Goal: Book appointment/travel/reservation

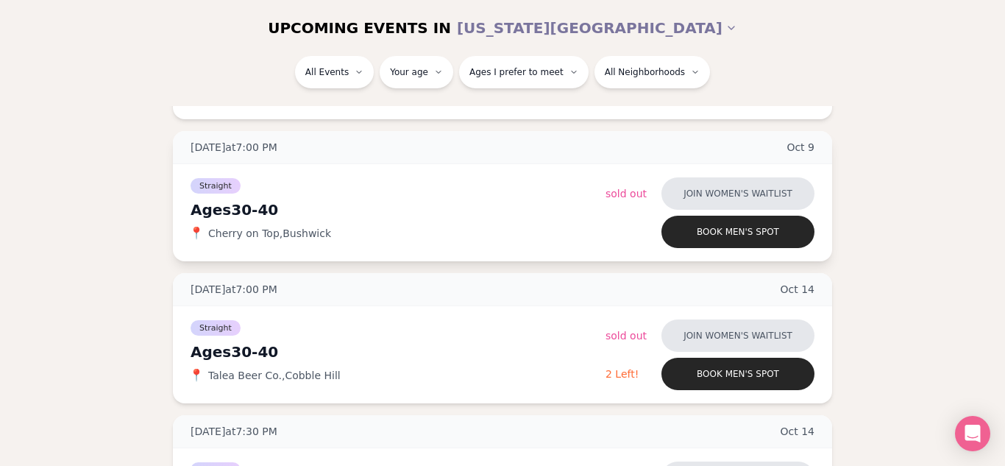
scroll to position [1311, 0]
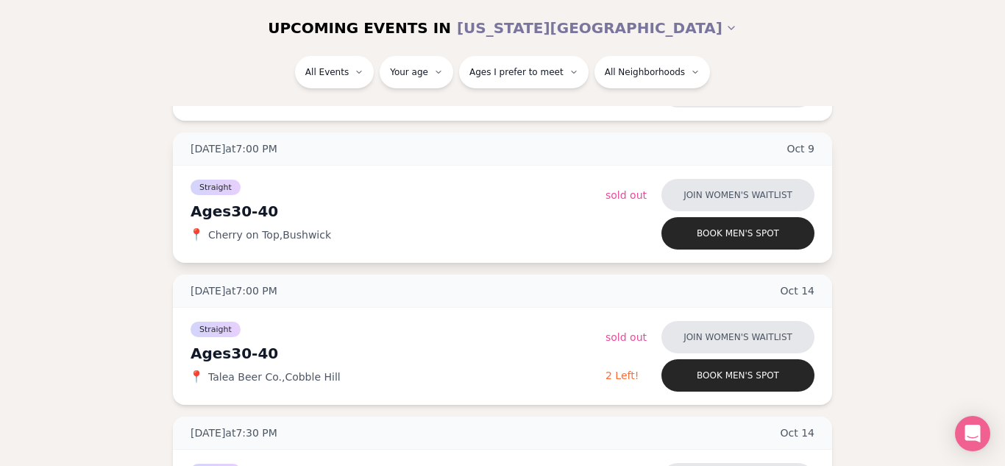
click at [302, 233] on span "Cherry on Top , Bushwick" at bounding box center [269, 234] width 123 height 15
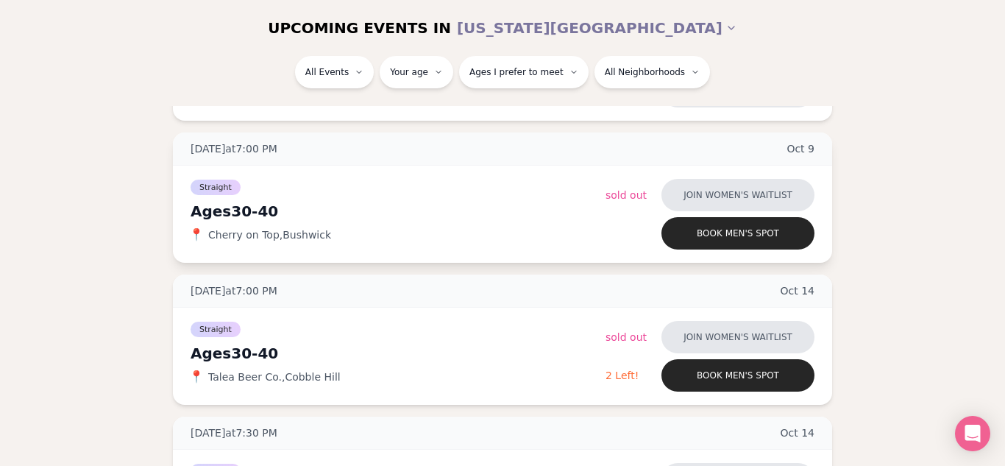
click at [302, 233] on span "Cherry on Top , Bushwick" at bounding box center [269, 234] width 123 height 15
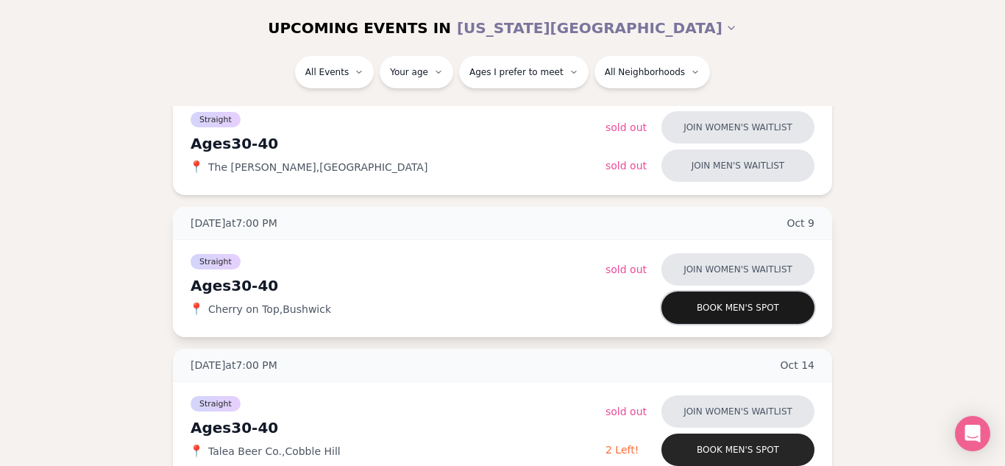
scroll to position [1232, 0]
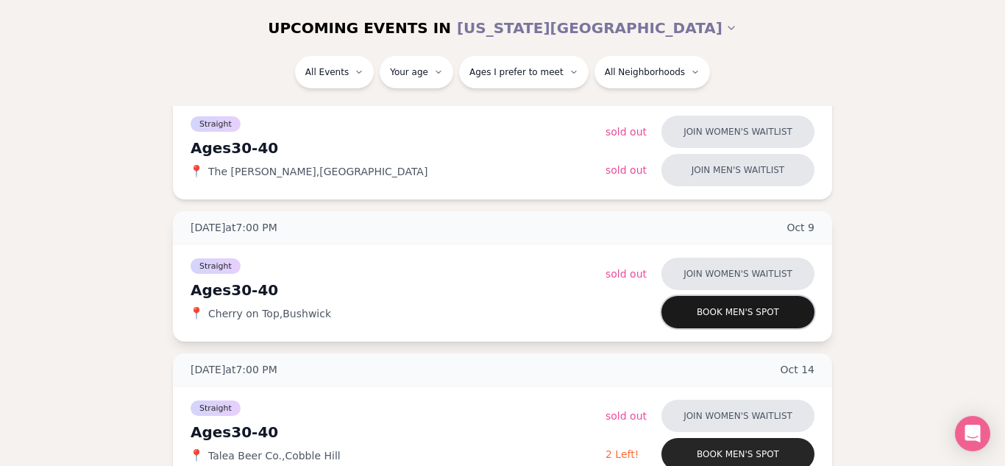
click at [699, 305] on button "Book men's spot" at bounding box center [737, 312] width 153 height 32
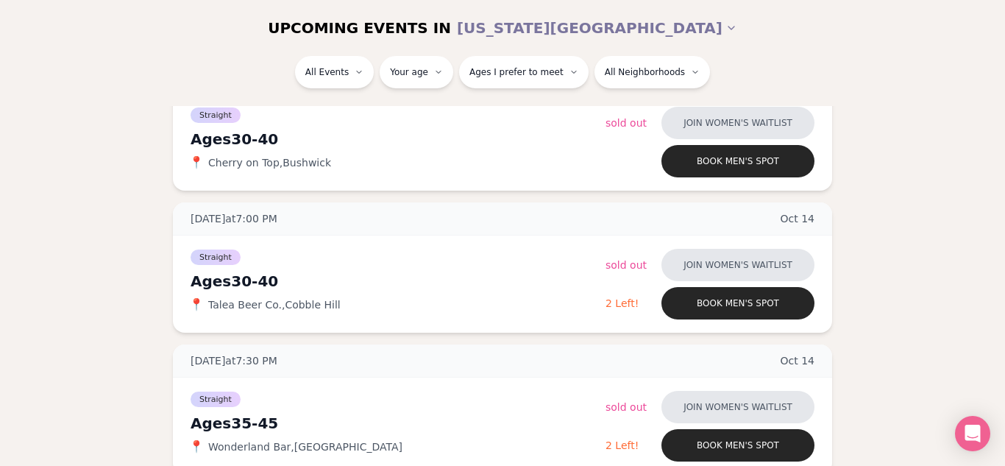
scroll to position [1385, 0]
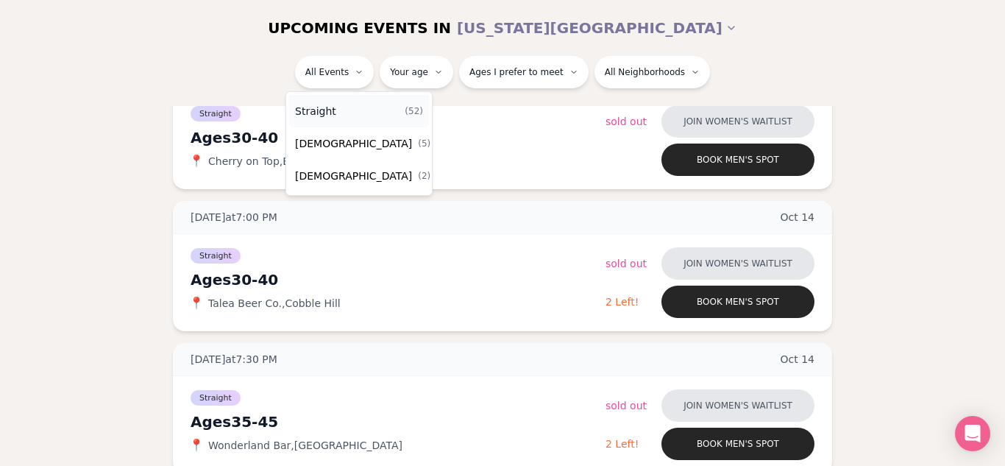
click at [359, 113] on div "Straight ( 52 )" at bounding box center [359, 111] width 140 height 32
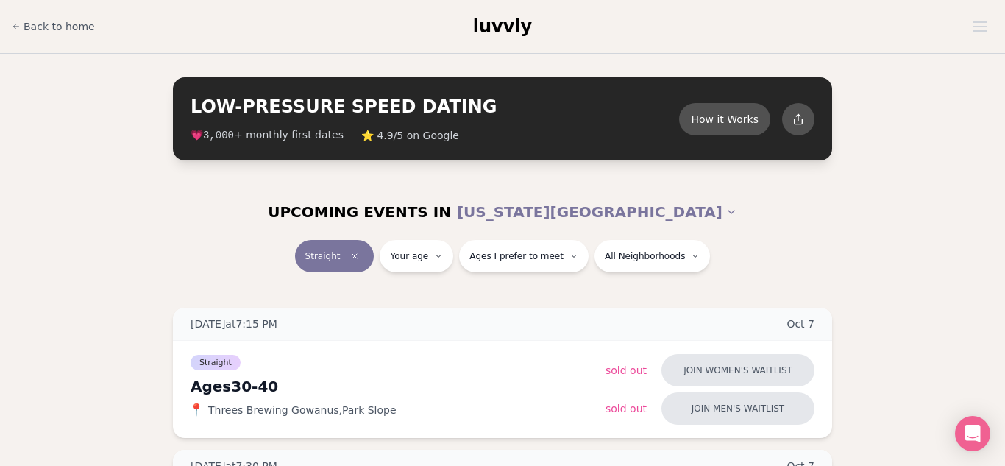
click at [622, 191] on div "UPCOMING EVENTS IN [US_STATE][GEOGRAPHIC_DATA]" at bounding box center [503, 212] width 848 height 56
click at [622, 194] on div "UPCOMING EVENTS IN [US_STATE][GEOGRAPHIC_DATA]" at bounding box center [503, 212] width 848 height 56
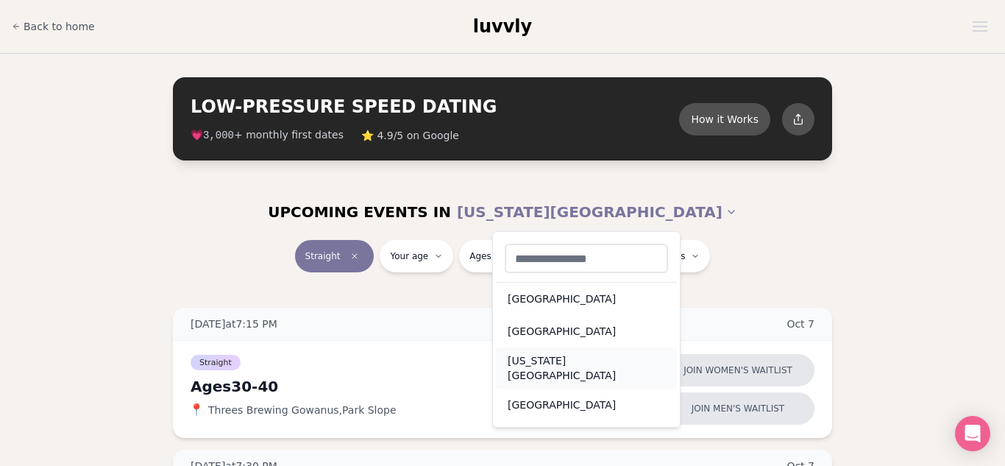
scroll to position [21, 0]
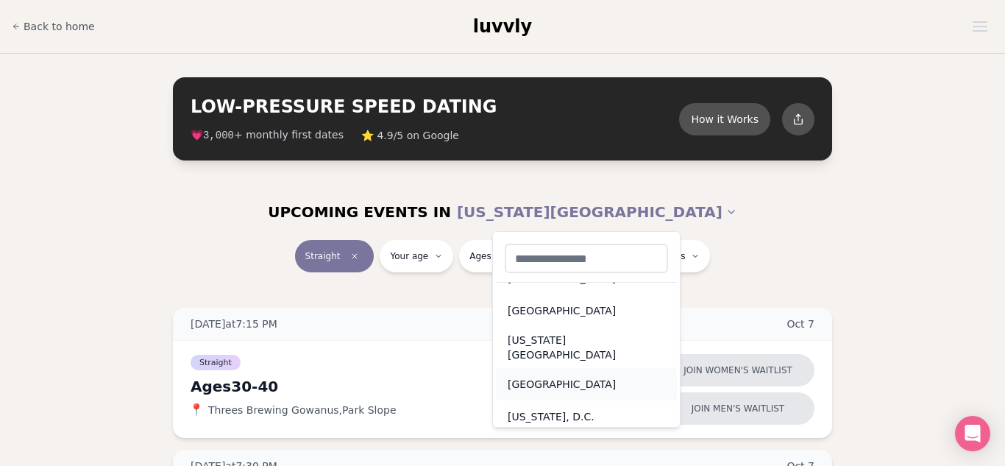
click at [541, 385] on div "[GEOGRAPHIC_DATA]" at bounding box center [586, 384] width 181 height 32
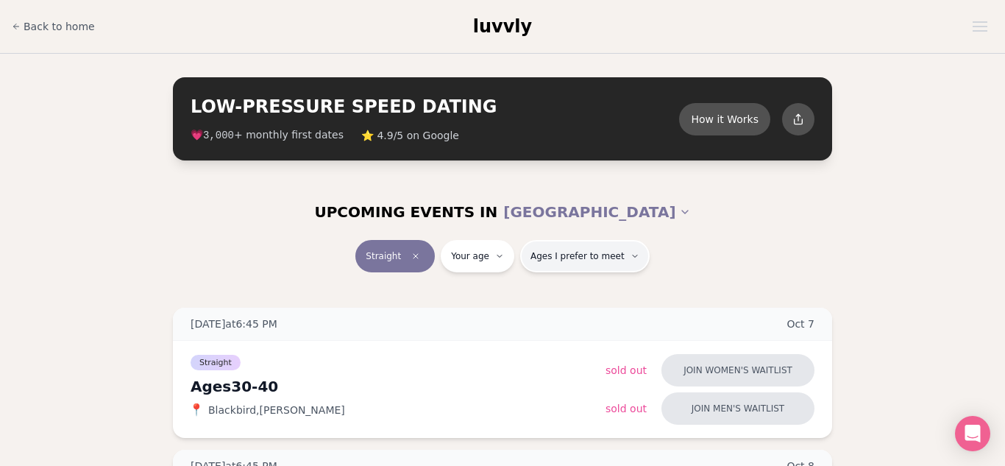
click at [580, 251] on span "Ages I prefer to meet" at bounding box center [578, 256] width 94 height 12
click at [233, 247] on div "Straight Your age Ages I prefer to meet" at bounding box center [503, 259] width 824 height 38
click at [542, 266] on button "Ages I prefer to meet" at bounding box center [585, 256] width 130 height 32
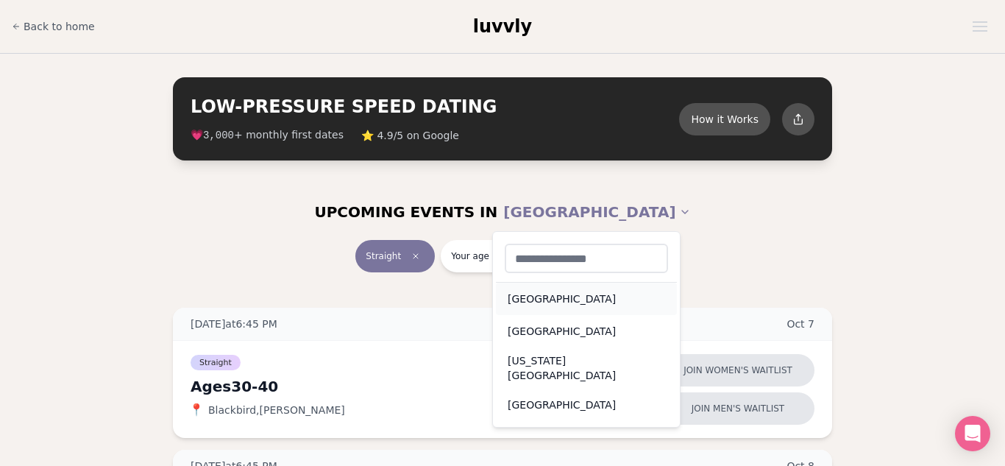
scroll to position [21, 0]
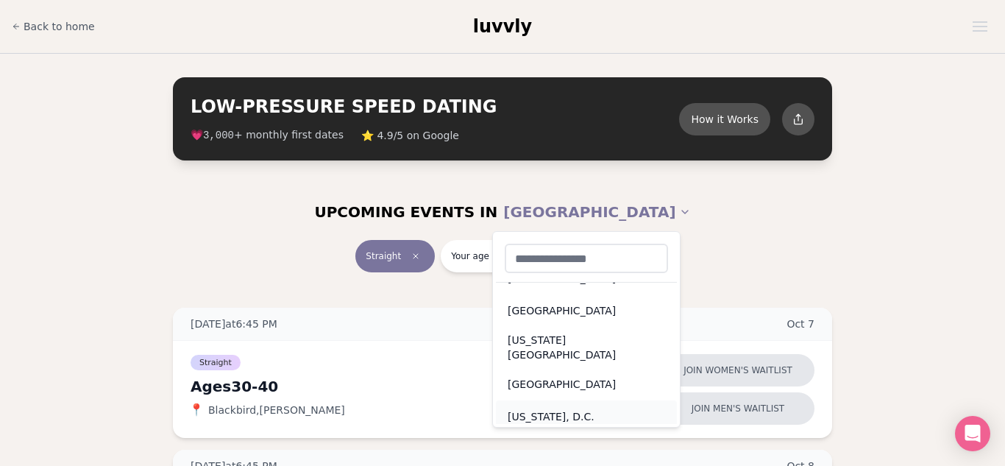
click at [557, 400] on div "[US_STATE], D.C." at bounding box center [586, 416] width 181 height 32
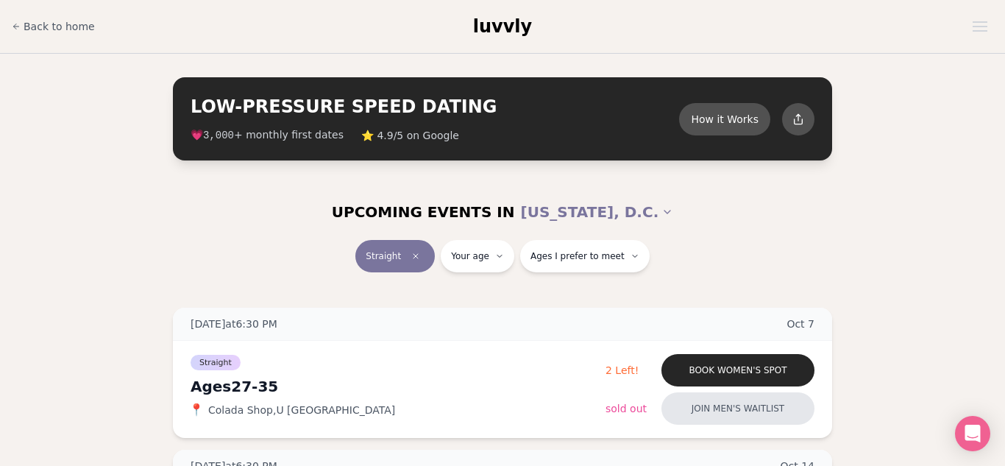
click at [684, 196] on div "UPCOMING EVENTS IN [US_STATE][GEOGRAPHIC_DATA]" at bounding box center [503, 212] width 824 height 32
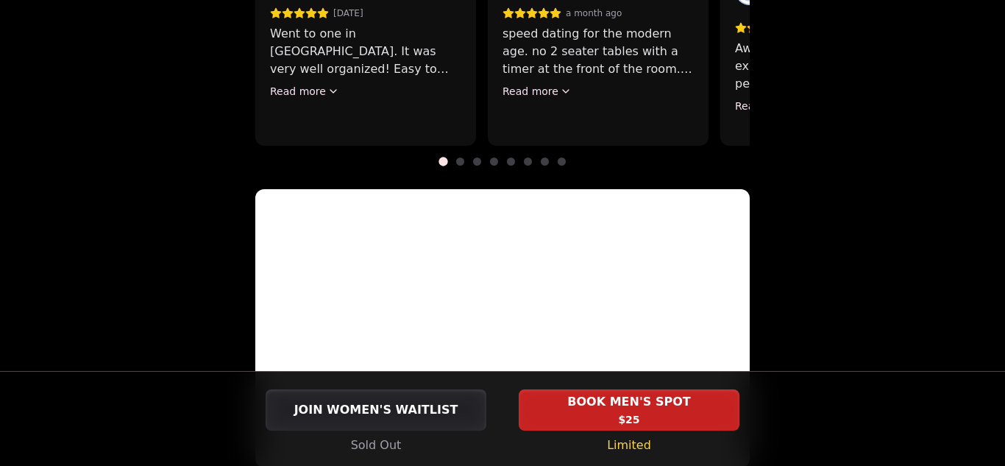
scroll to position [1565, 0]
